Goal: Task Accomplishment & Management: Use online tool/utility

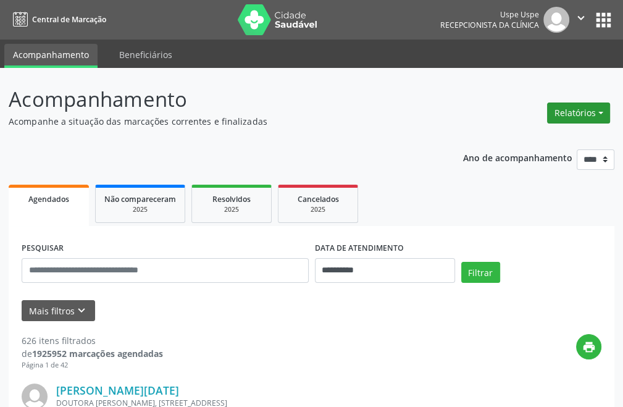
click at [560, 115] on button "Relatórios" at bounding box center [578, 112] width 63 height 21
click at [500, 135] on link "Agendamentos" at bounding box center [543, 139] width 133 height 17
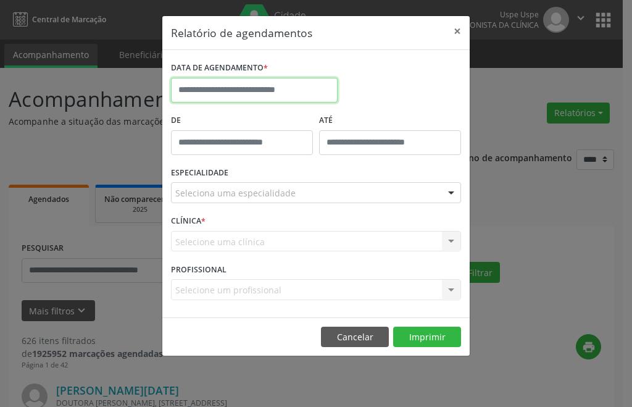
click at [262, 94] on input "text" at bounding box center [254, 90] width 167 height 25
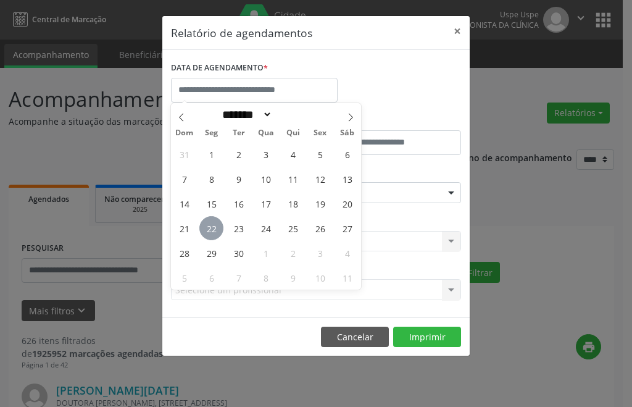
click at [216, 226] on span "22" at bounding box center [211, 228] width 24 height 24
type input "**********"
click at [216, 226] on span "22" at bounding box center [211, 228] width 24 height 24
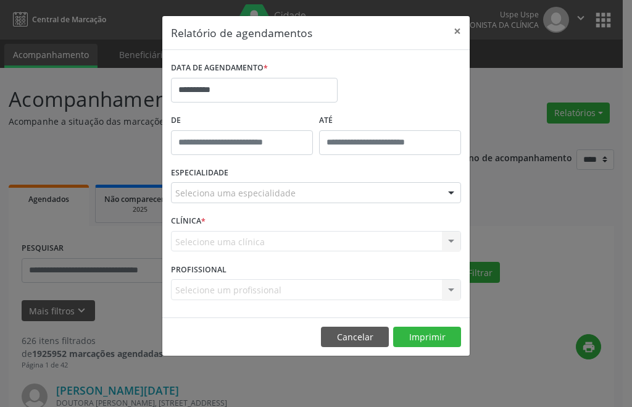
click at [215, 233] on div "Selecione uma clínica Nenhum resultado encontrado para: " " Não há nenhuma opçã…" at bounding box center [316, 241] width 290 height 21
click at [360, 334] on button "Cancelar" at bounding box center [355, 336] width 68 height 21
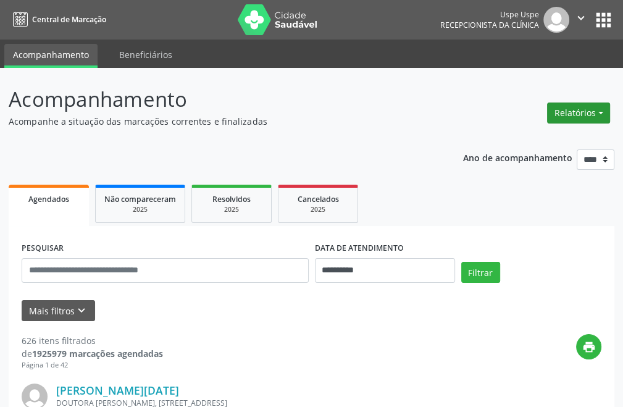
click at [584, 104] on button "Relatórios" at bounding box center [578, 112] width 63 height 21
click at [557, 141] on link "Agendamentos" at bounding box center [543, 139] width 133 height 17
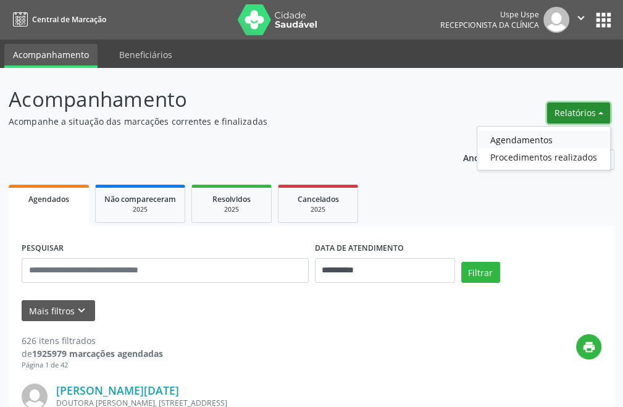
select select "*"
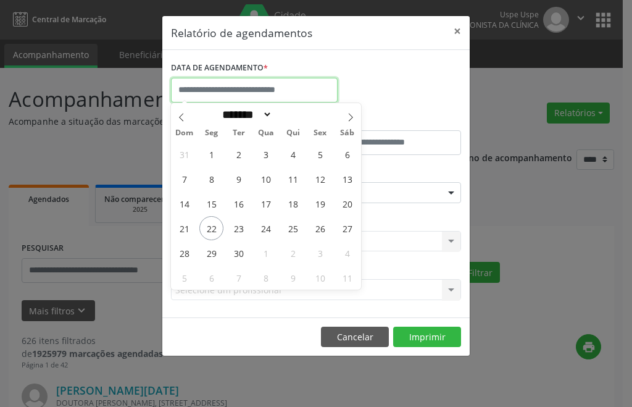
click at [286, 91] on input "text" at bounding box center [254, 90] width 167 height 25
click at [220, 230] on span "22" at bounding box center [211, 228] width 24 height 24
type input "**********"
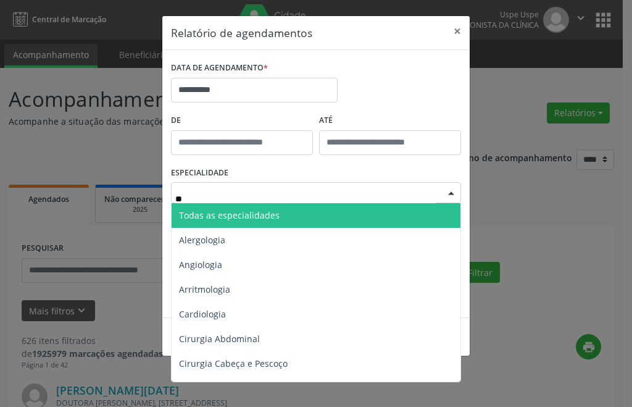
type input "***"
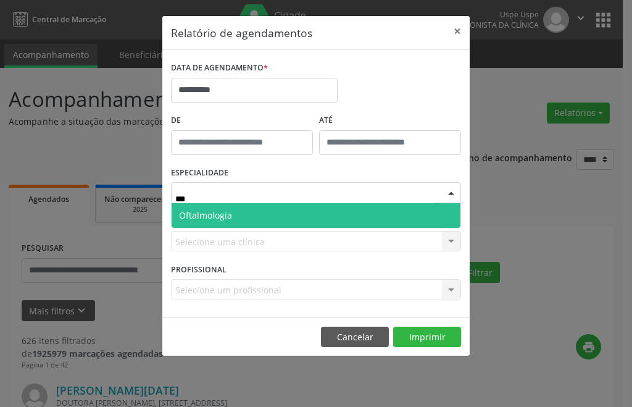
click at [287, 218] on span "Oftalmologia" at bounding box center [316, 215] width 289 height 25
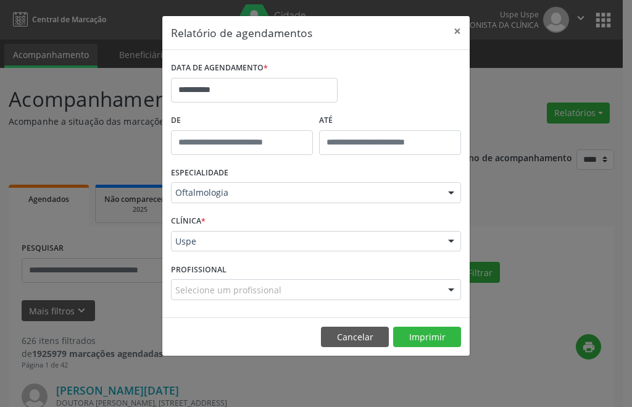
click at [431, 347] on footer "Cancelar Imprimir" at bounding box center [315, 336] width 307 height 39
click at [430, 345] on button "Imprimir" at bounding box center [427, 336] width 68 height 21
